Goal: Consume media (video, audio): Consume media (video, audio)

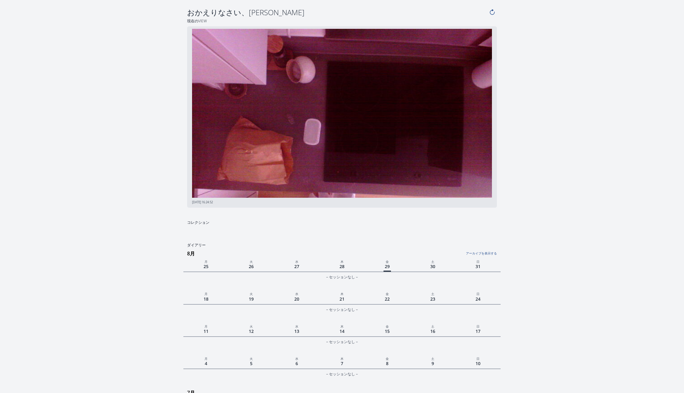
click at [483, 253] on link "アーカイブを表示する" at bounding box center [444, 251] width 106 height 8
click at [483, 253] on link "アーカイブを非表示にする" at bounding box center [444, 251] width 106 height 8
click at [483, 253] on link "アーカイブを表示する" at bounding box center [444, 251] width 106 height 8
click at [483, 253] on link "アーカイブを非表示にする" at bounding box center [444, 251] width 106 height 8
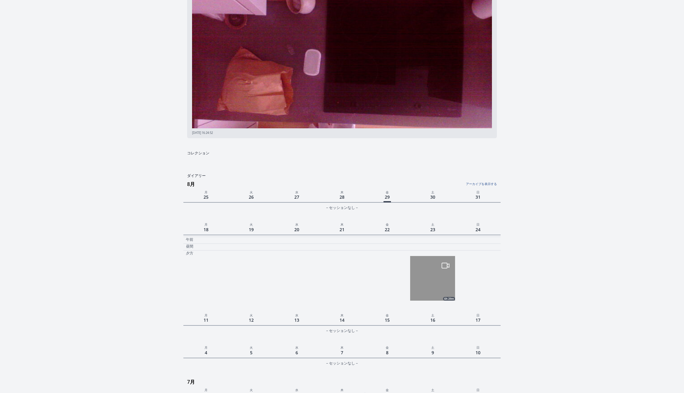
scroll to position [156, 0]
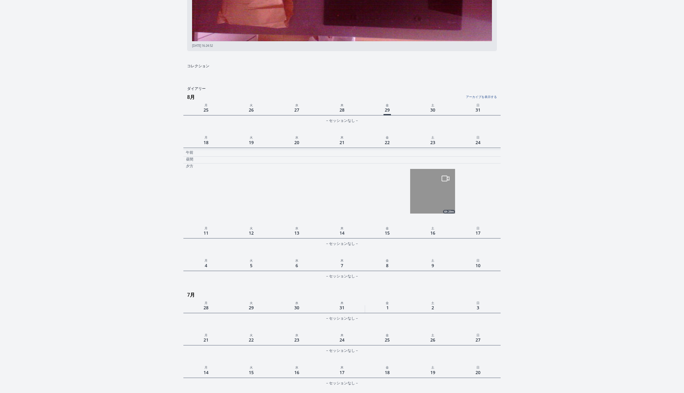
click at [426, 199] on img at bounding box center [432, 191] width 45 height 45
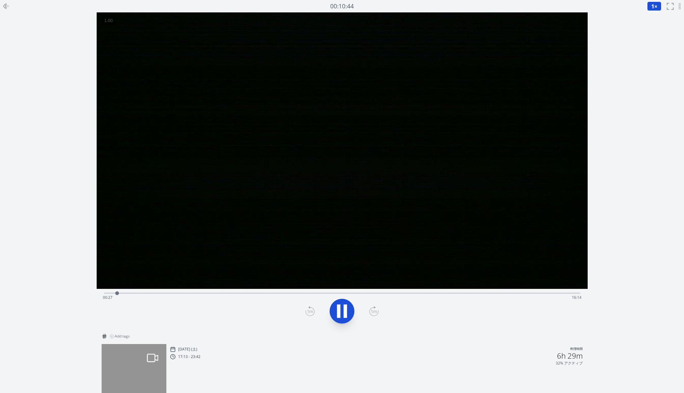
click at [347, 315] on icon at bounding box center [341, 310] width 17 height 17
click at [274, 292] on div "Time elapsed: 00:29 Time remaining: 16:12" at bounding box center [342, 297] width 478 height 10
click at [350, 294] on div "Time elapsed: 05:59 Time remaining: 10:42" at bounding box center [342, 297] width 478 height 10
click at [442, 294] on div "Time elapsed: 08:39 Time remaining: 08:02" at bounding box center [342, 297] width 478 height 10
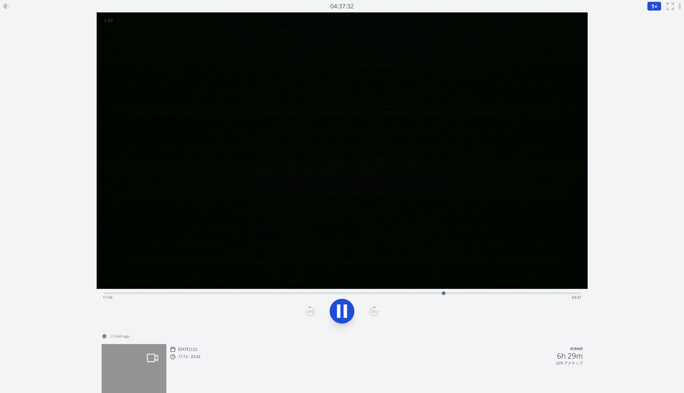
click at [500, 294] on div "Time elapsed: 11:54 Time remaining: 04:47" at bounding box center [342, 297] width 478 height 10
click at [543, 294] on div "Time elapsed: 13:58 Time remaining: 02:42" at bounding box center [342, 297] width 478 height 10
click at [566, 292] on div "Time elapsed: 15:28 Time remaining: 01:13" at bounding box center [342, 297] width 478 height 10
click at [343, 313] on icon at bounding box center [344, 310] width 3 height 13
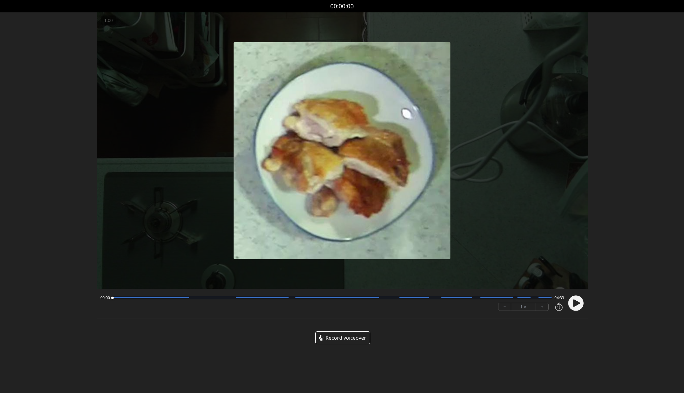
click at [353, 339] on span "Record voiceover" at bounding box center [345, 337] width 41 height 7
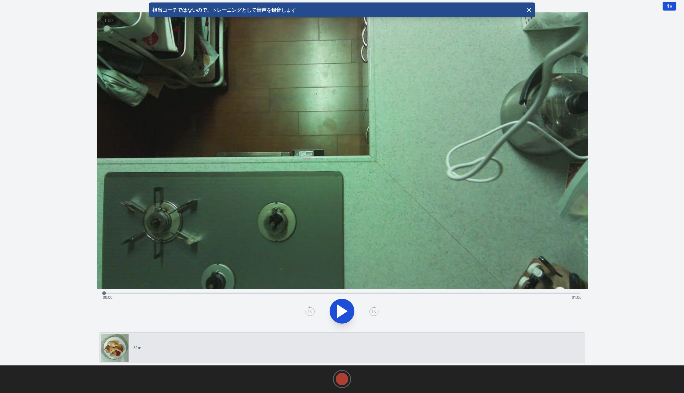
click at [341, 302] on icon at bounding box center [341, 310] width 17 height 17
